Goal: Information Seeking & Learning: Learn about a topic

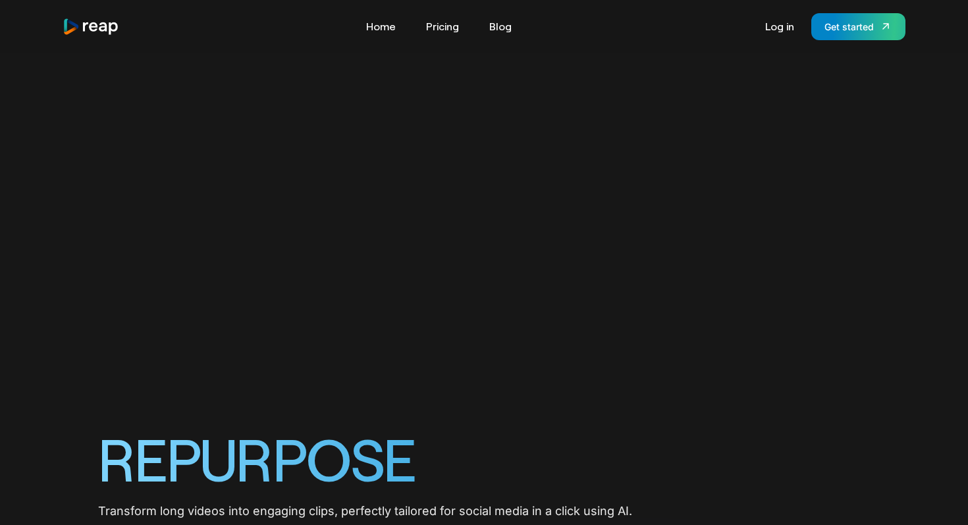
scroll to position [858, 0]
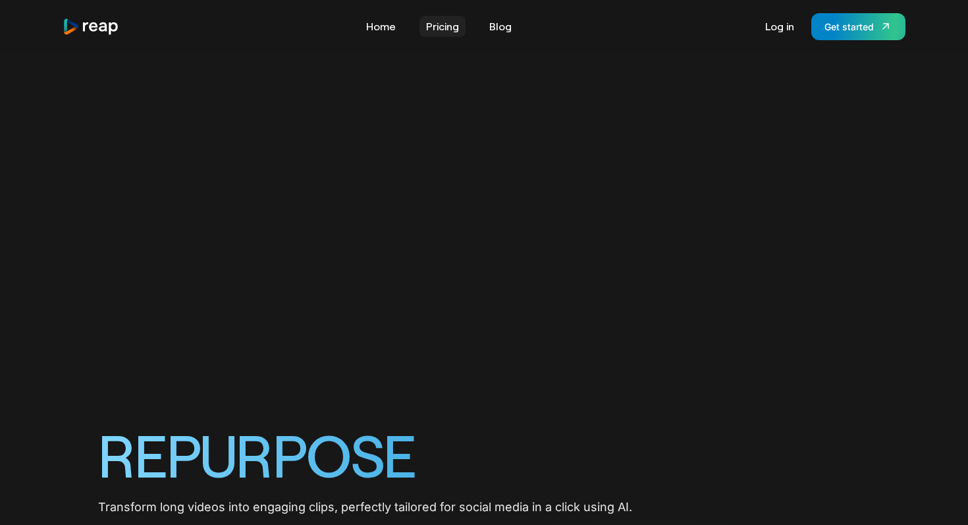
click at [447, 33] on link "Pricing" at bounding box center [443, 26] width 46 height 21
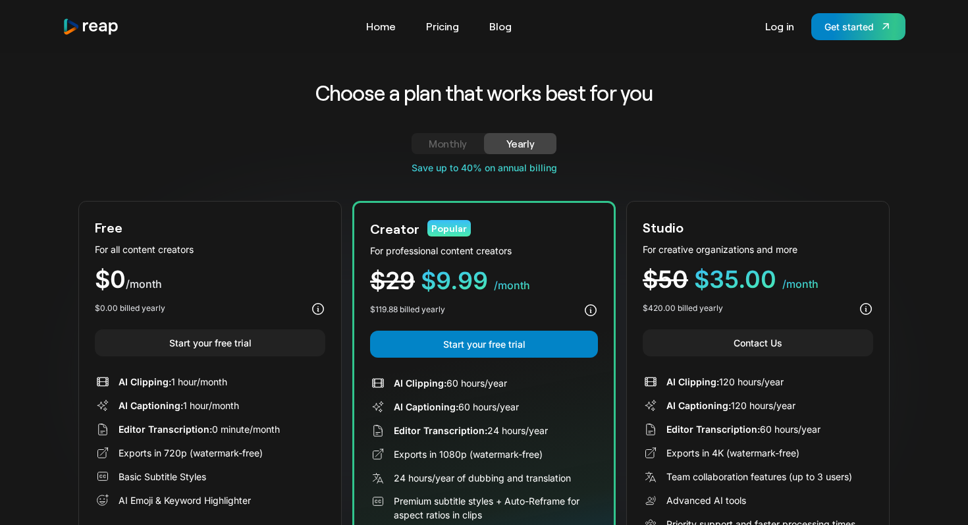
click at [451, 138] on div "Monthly" at bounding box center [447, 144] width 41 height 16
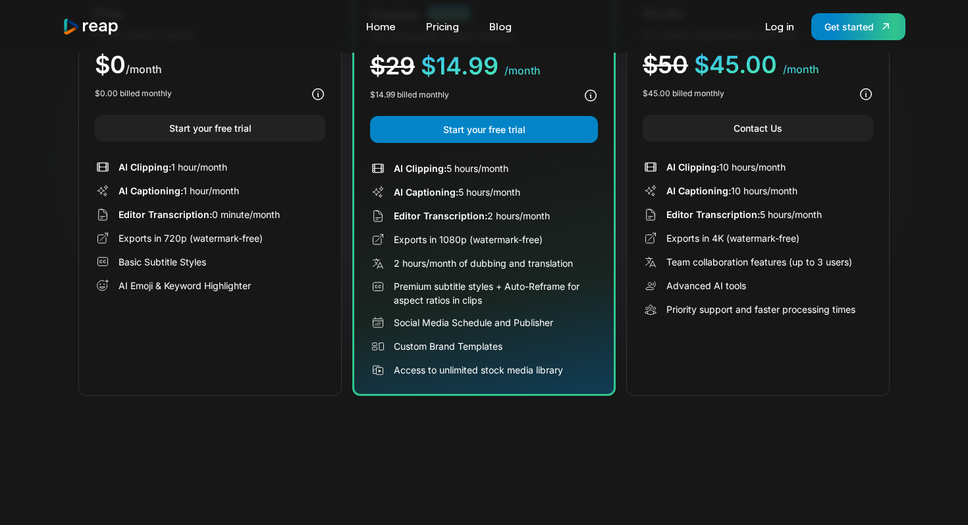
scroll to position [140, 0]
